Goal: Communication & Community: Answer question/provide support

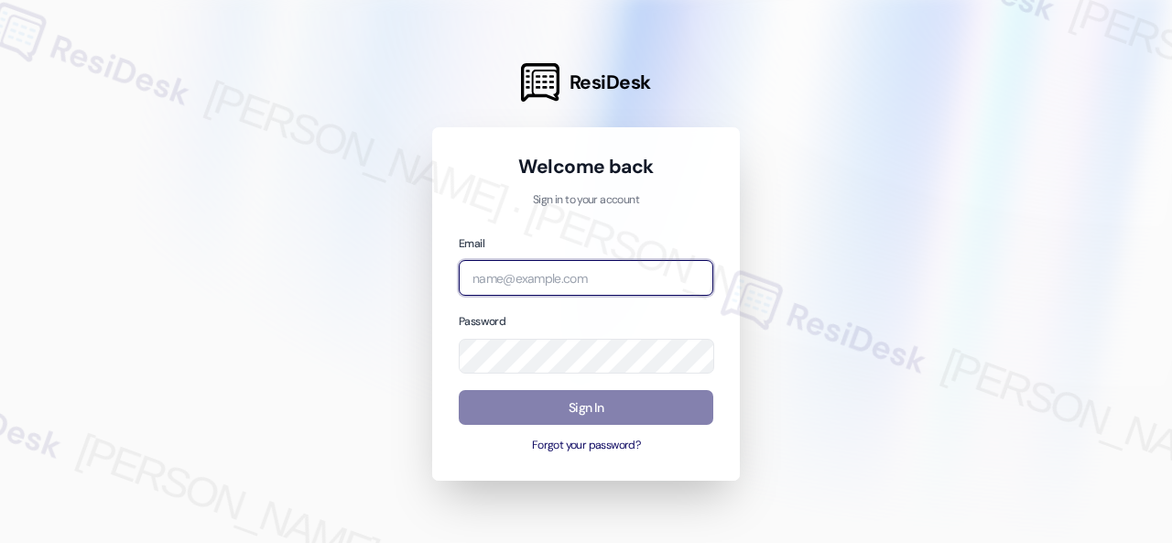
click at [564, 274] on input "email" at bounding box center [586, 278] width 255 height 36
paste input "automated-surveys-birchstone_residential-resen.fifteen@birchstone_[DOMAIN_NAME]"
type input "automated-surveys-birchstone_residential-resen.fifteen@birchstone_[DOMAIN_NAME]"
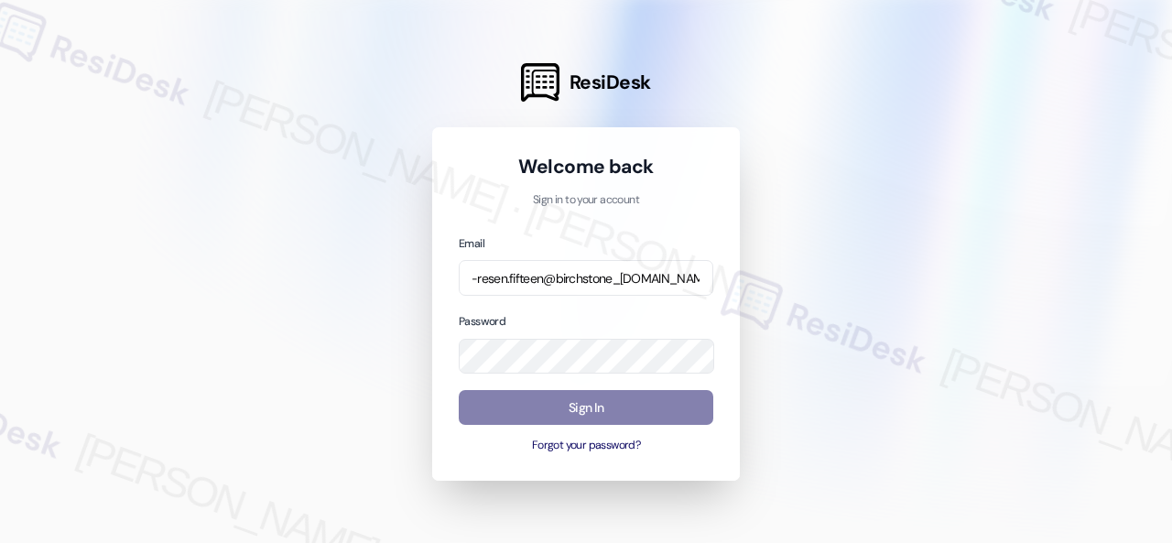
scroll to position [0, 0]
drag, startPoint x: 1049, startPoint y: 292, endPoint x: 984, endPoint y: 292, distance: 65.0
click at [1048, 292] on div at bounding box center [586, 271] width 1172 height 543
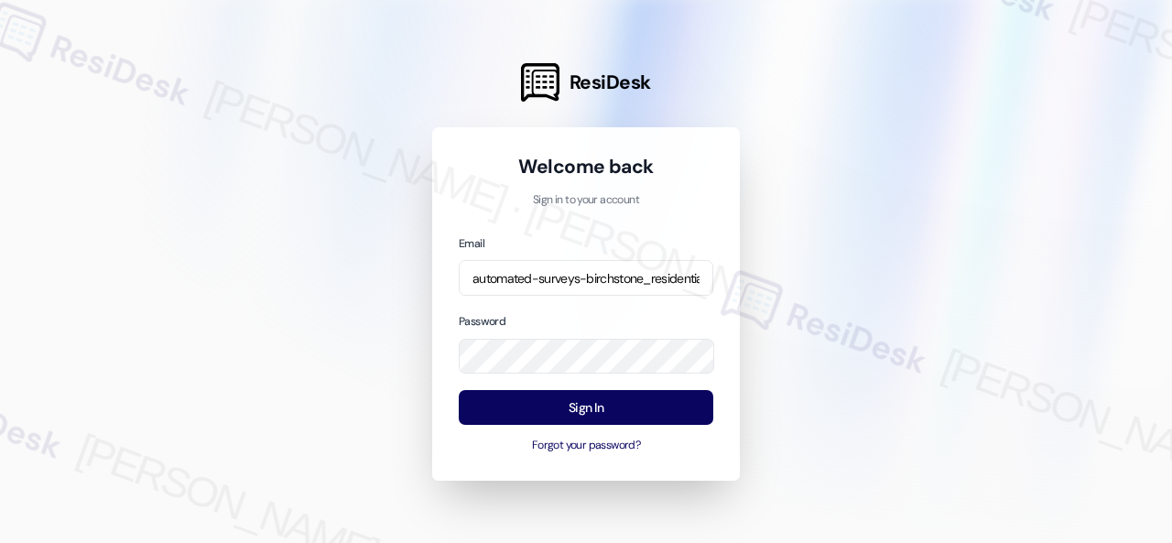
click at [891, 393] on div at bounding box center [586, 271] width 1172 height 543
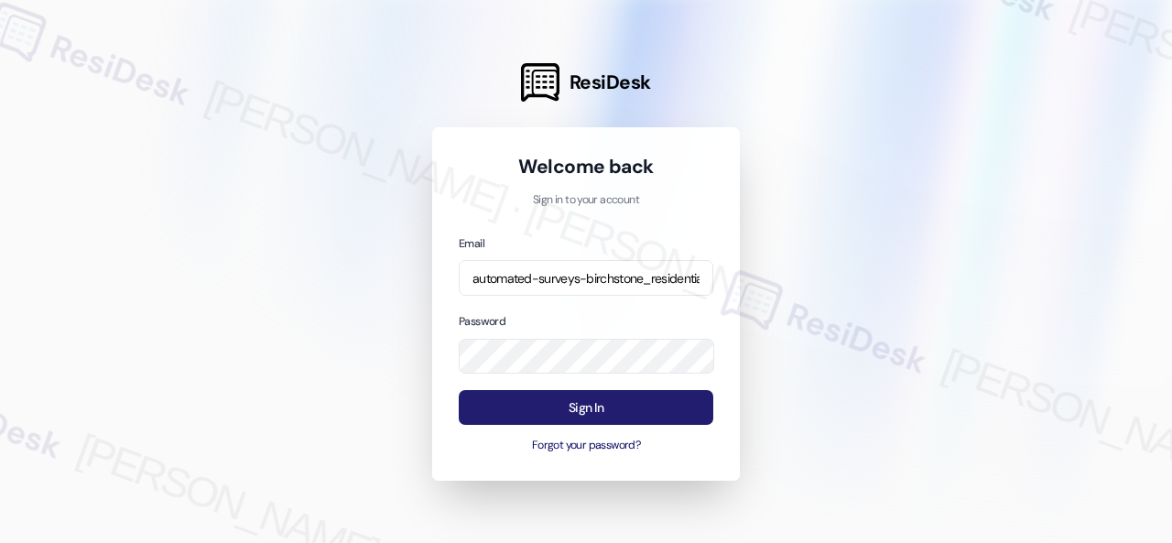
click at [595, 408] on button "Sign In" at bounding box center [586, 408] width 255 height 36
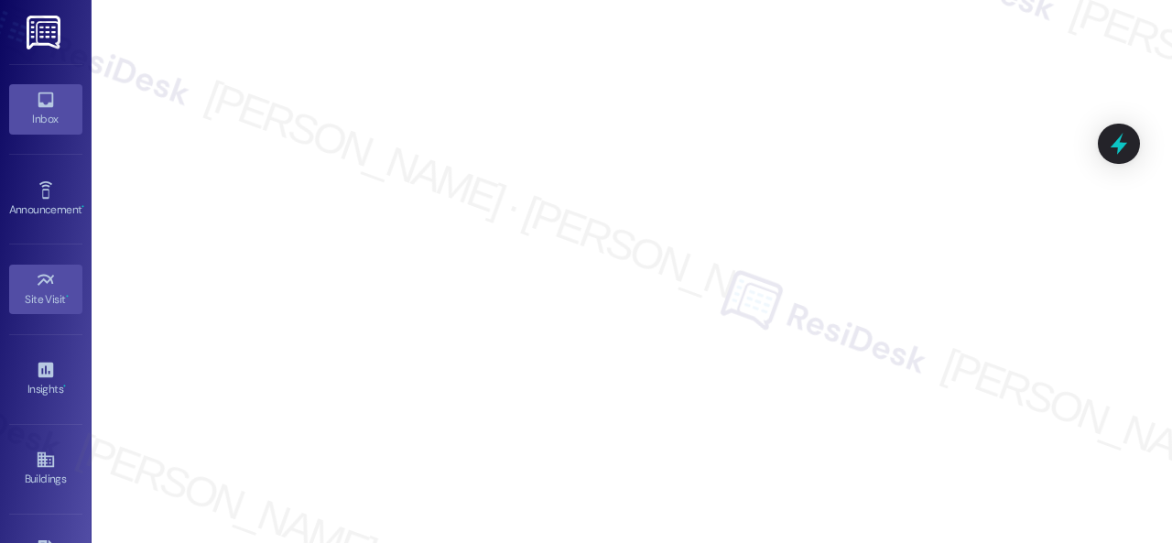
click at [57, 104] on link "Inbox" at bounding box center [45, 108] width 73 height 49
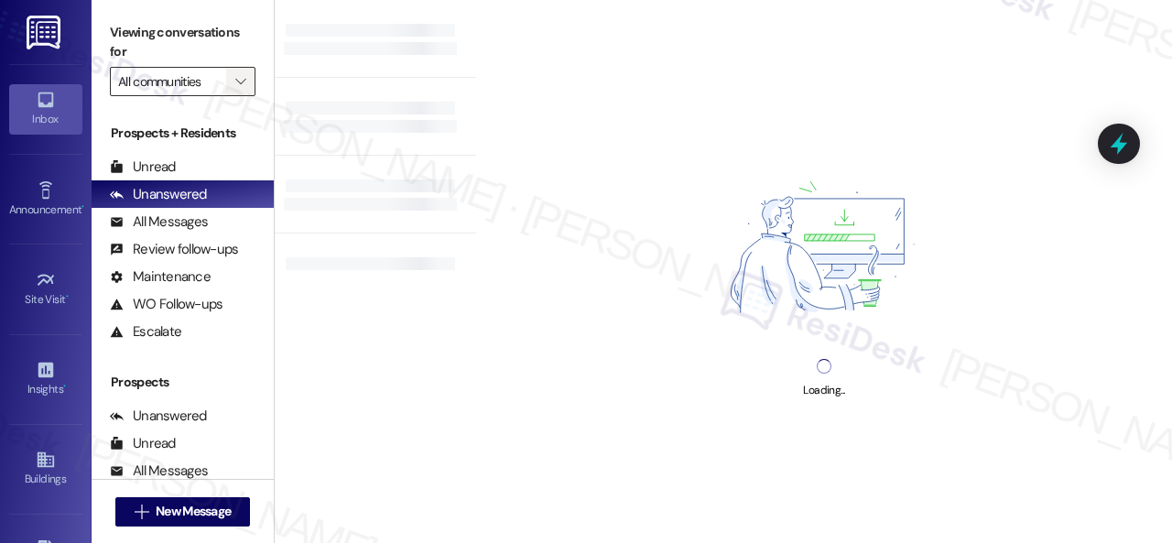
click at [247, 76] on span "" at bounding box center [240, 81] width 17 height 29
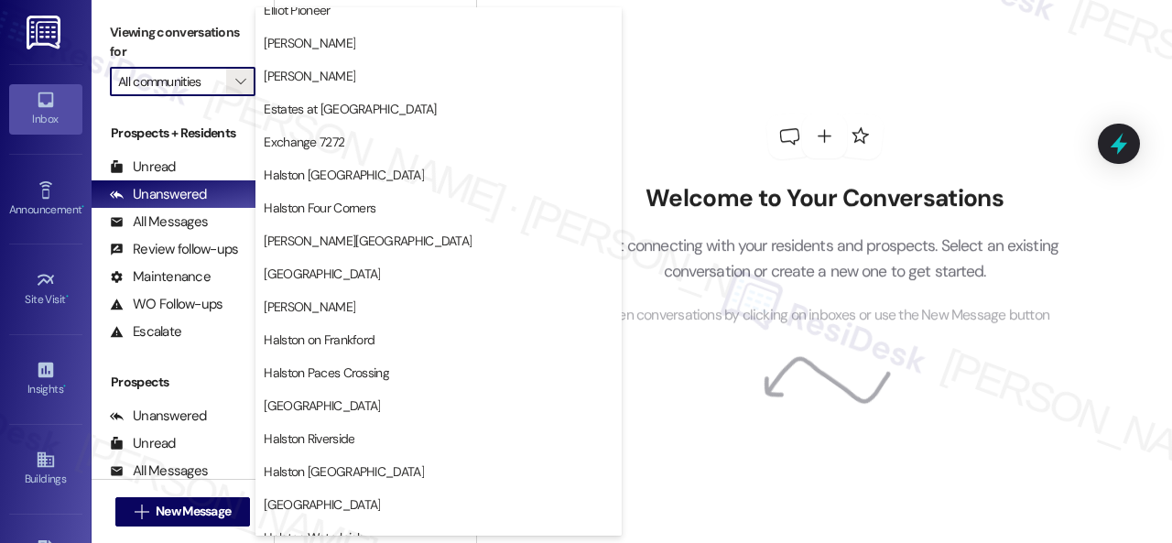
scroll to position [458, 0]
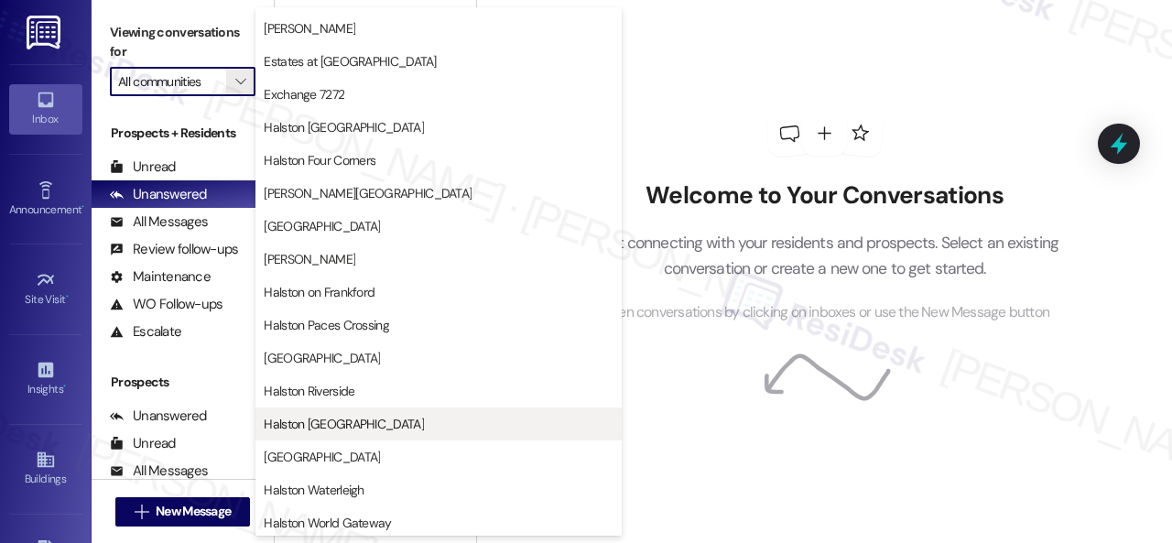
click at [331, 420] on span "Halston [GEOGRAPHIC_DATA]" at bounding box center [344, 424] width 160 height 18
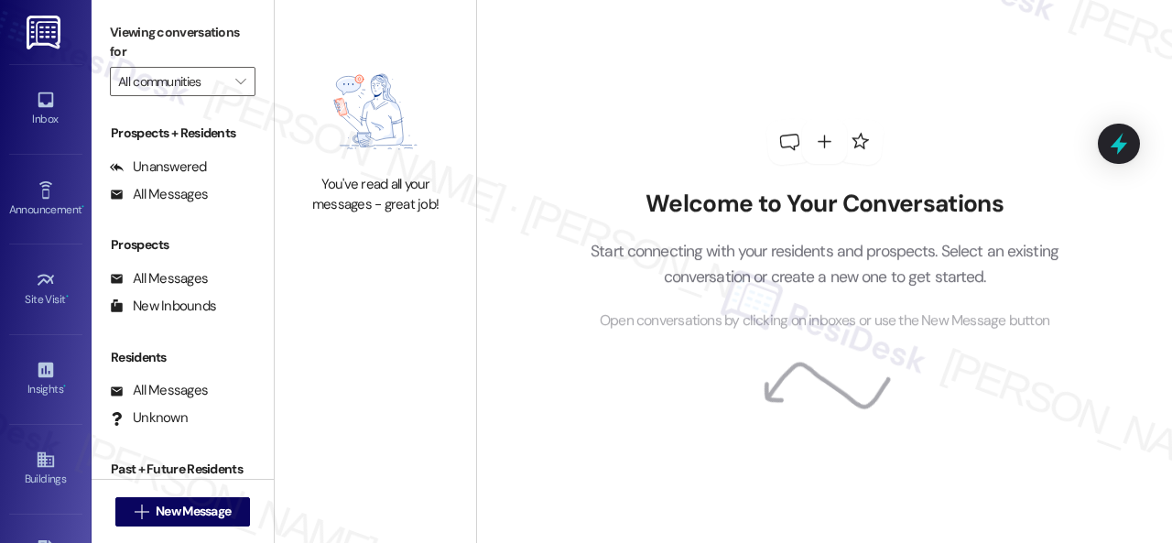
type input "Halston [GEOGRAPHIC_DATA]"
